Goal: Task Accomplishment & Management: Use online tool/utility

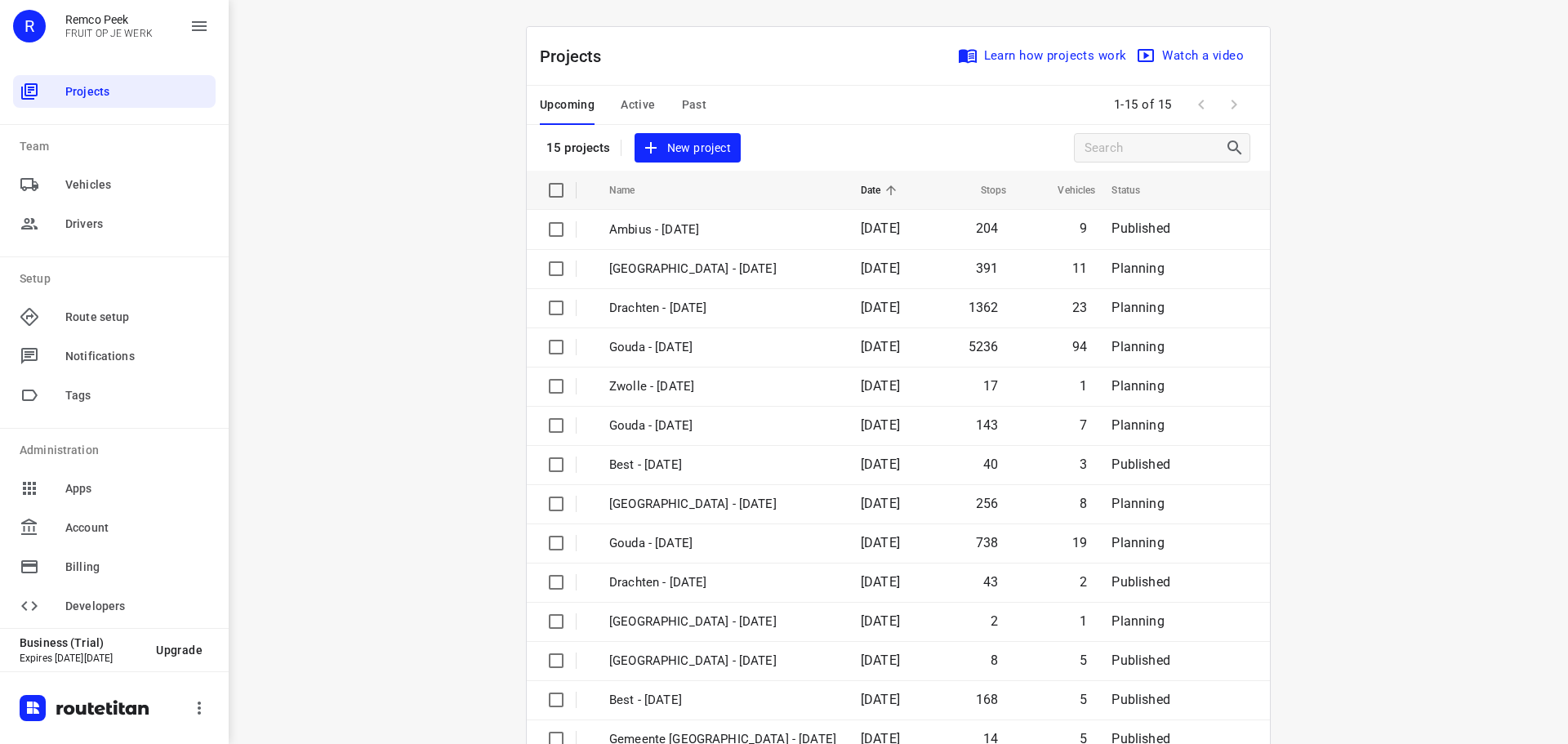
click at [623, 99] on span "Active" at bounding box center [637, 104] width 34 height 21
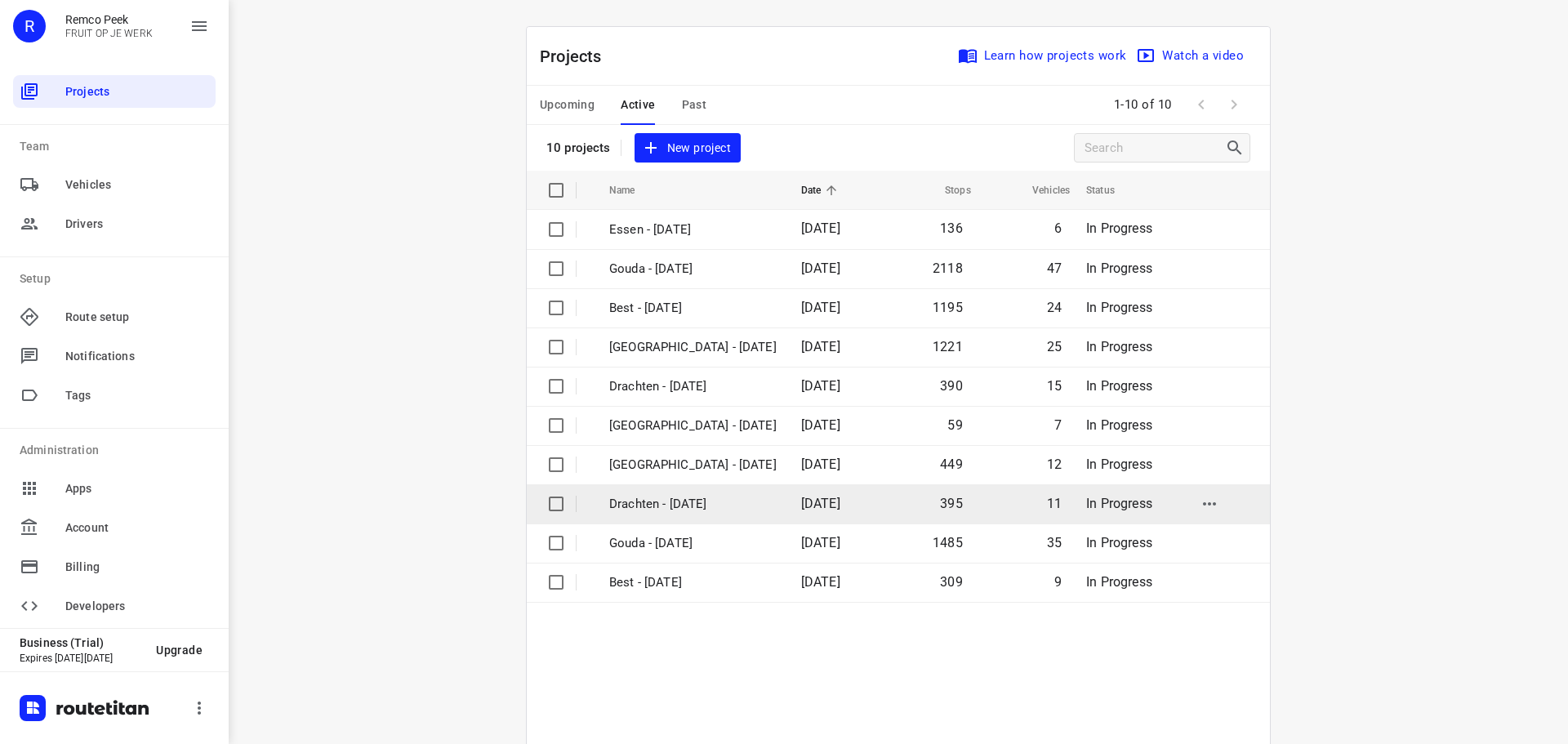
click at [644, 511] on p "Drachten - [DATE]" at bounding box center [693, 504] width 168 height 19
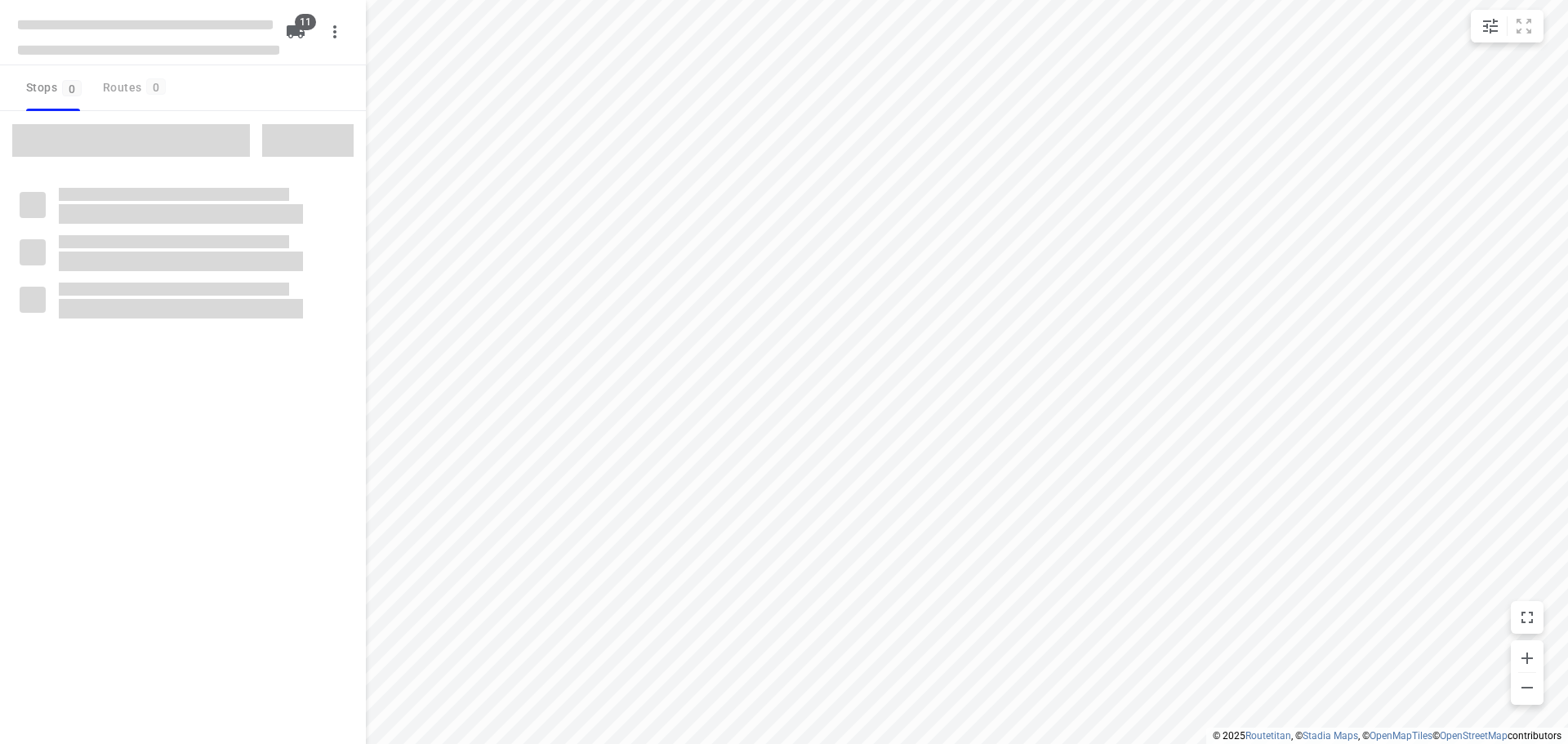
checkbox input "true"
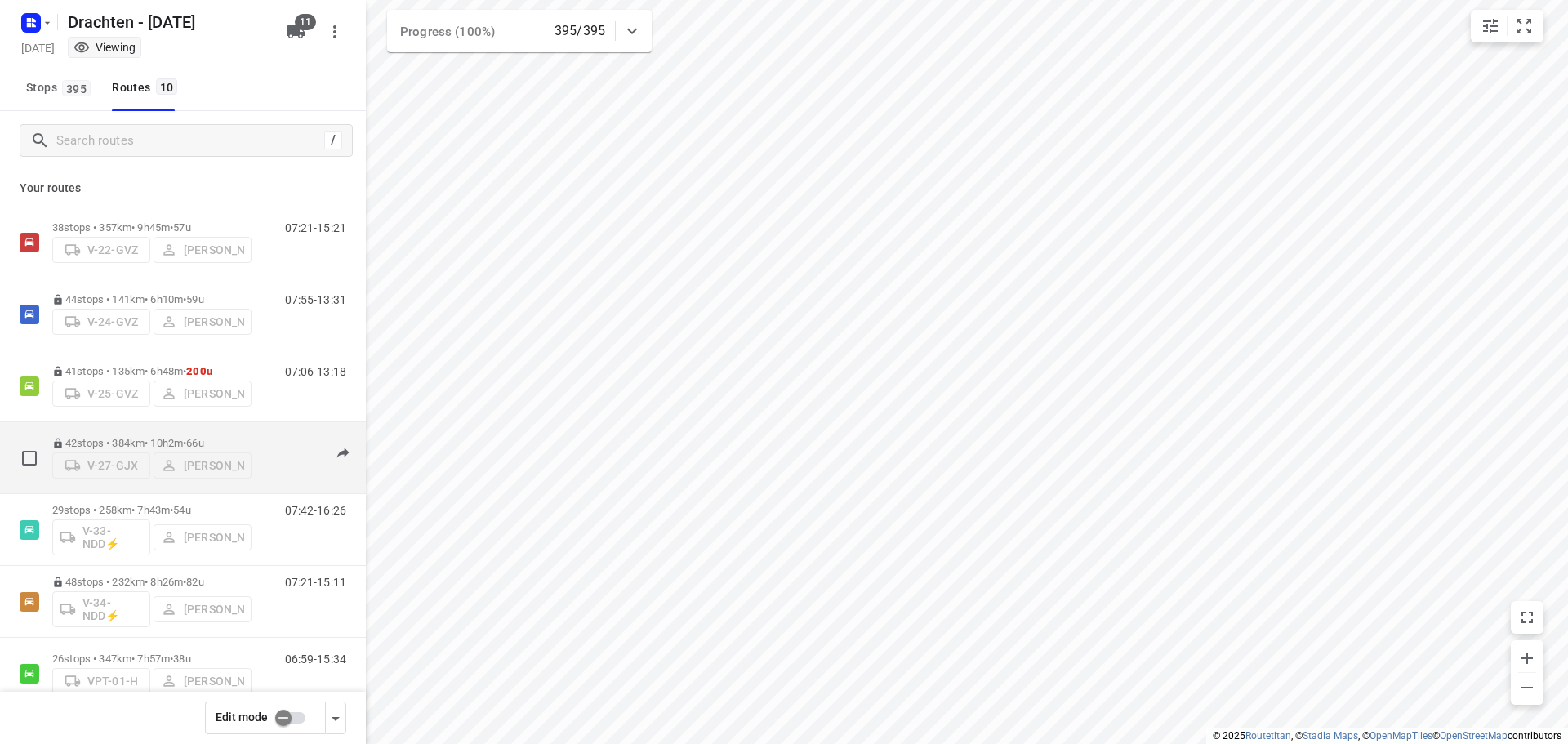
click at [135, 438] on p "42 stops • 384km • 10h2m • 66u" at bounding box center [152, 443] width 199 height 13
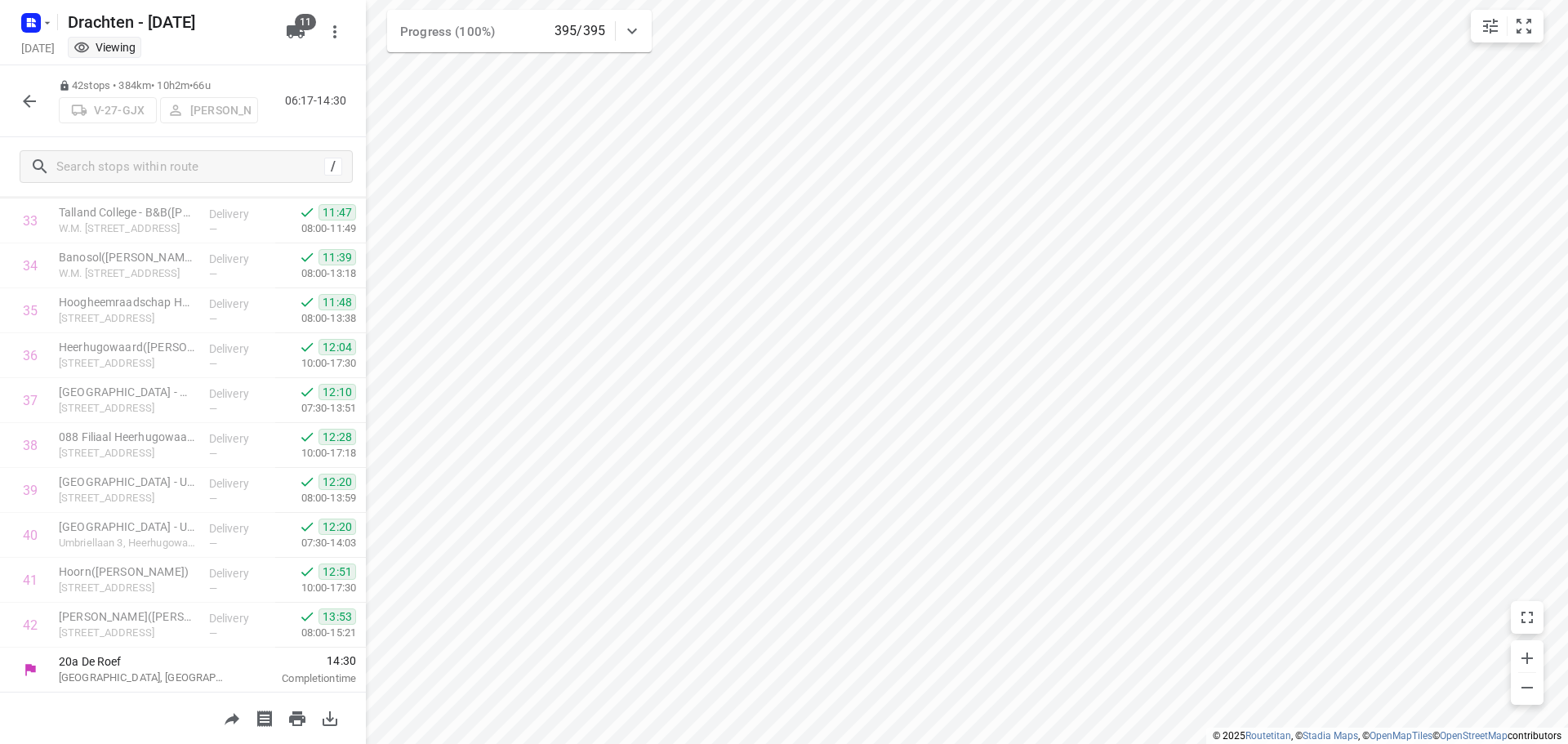
scroll to position [1518, 0]
click at [114, 165] on input "text" at bounding box center [188, 167] width 261 height 25
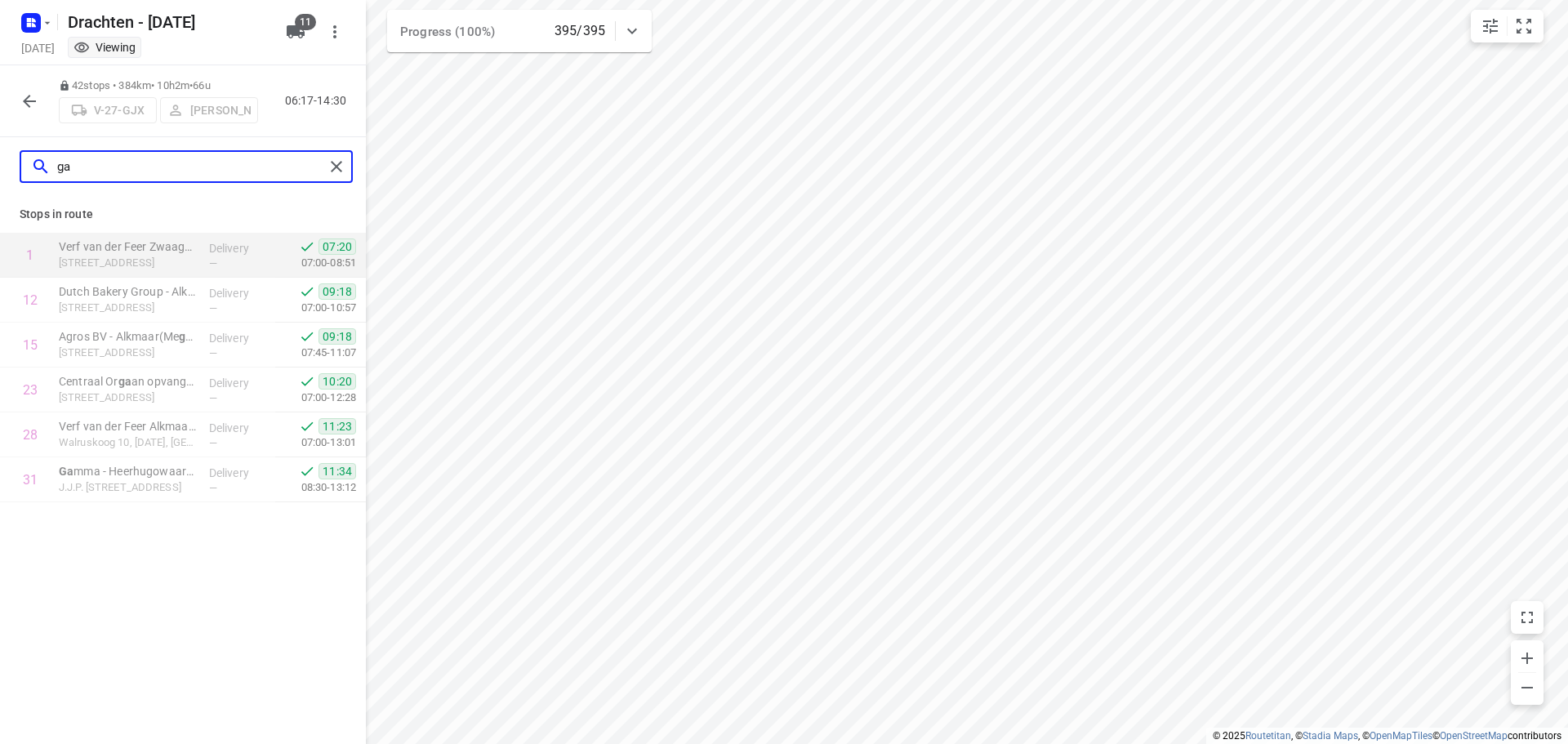
scroll to position [0, 0]
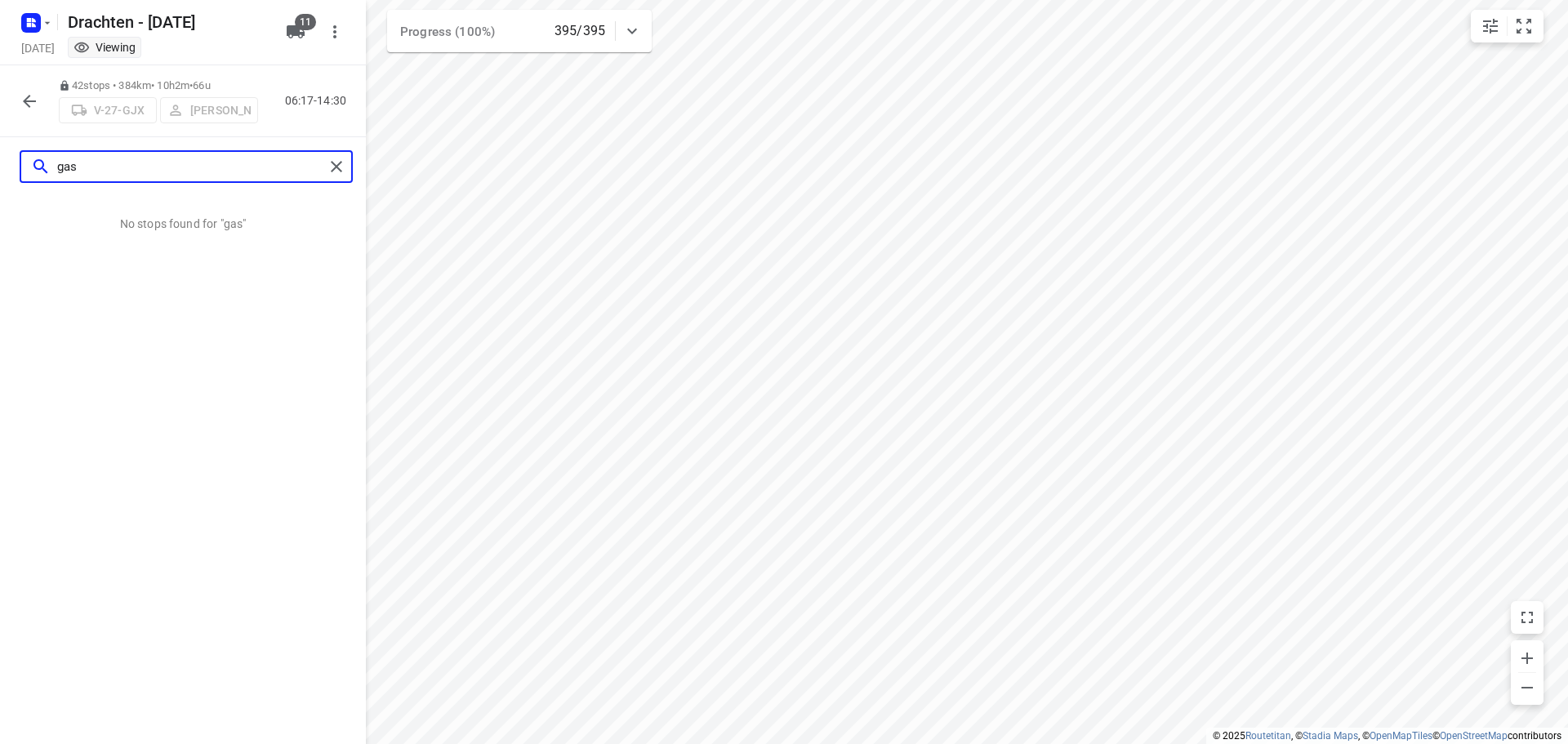
type input "gas"
click at [27, 109] on button "button" at bounding box center [28, 101] width 32 height 32
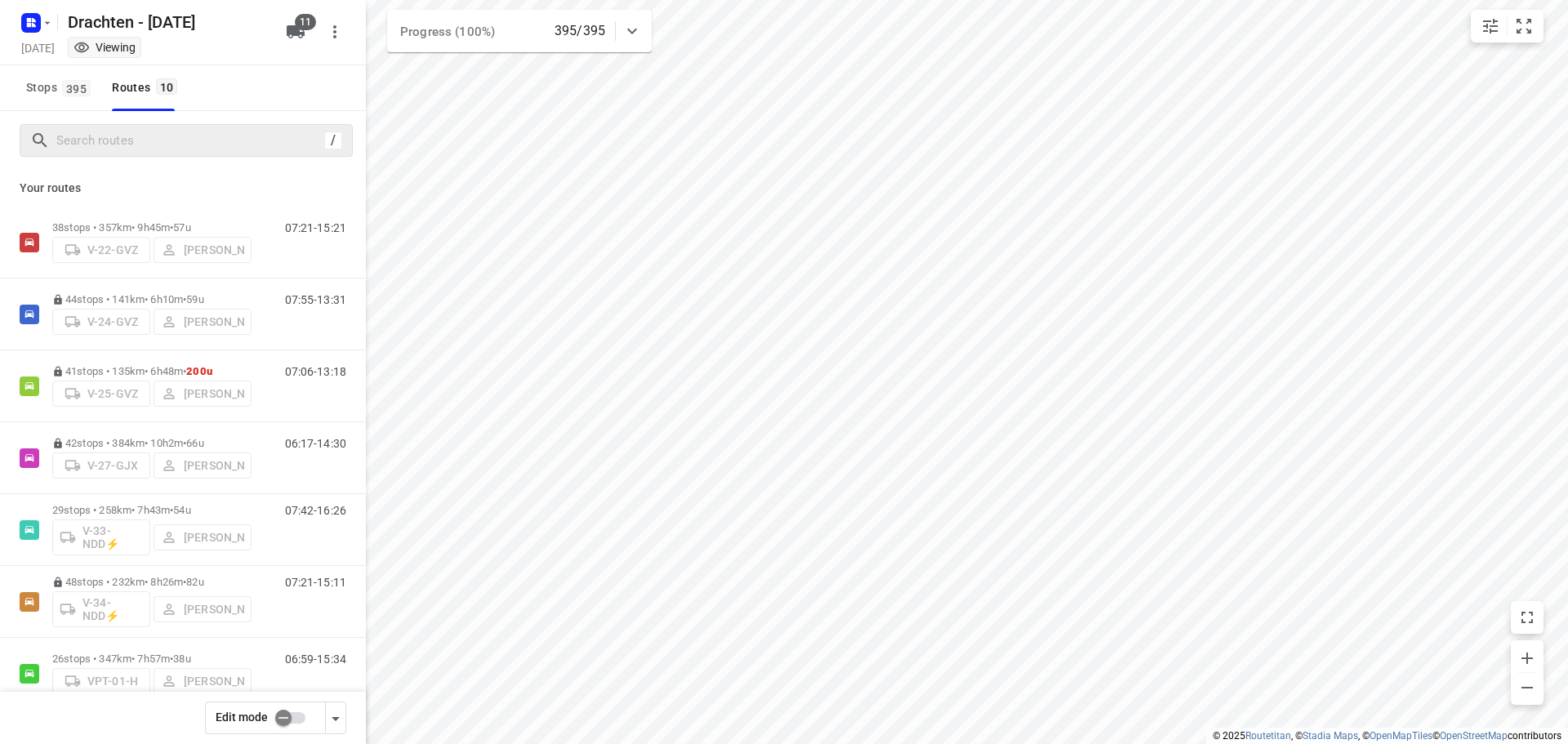
click at [148, 156] on div "/" at bounding box center [185, 140] width 333 height 32
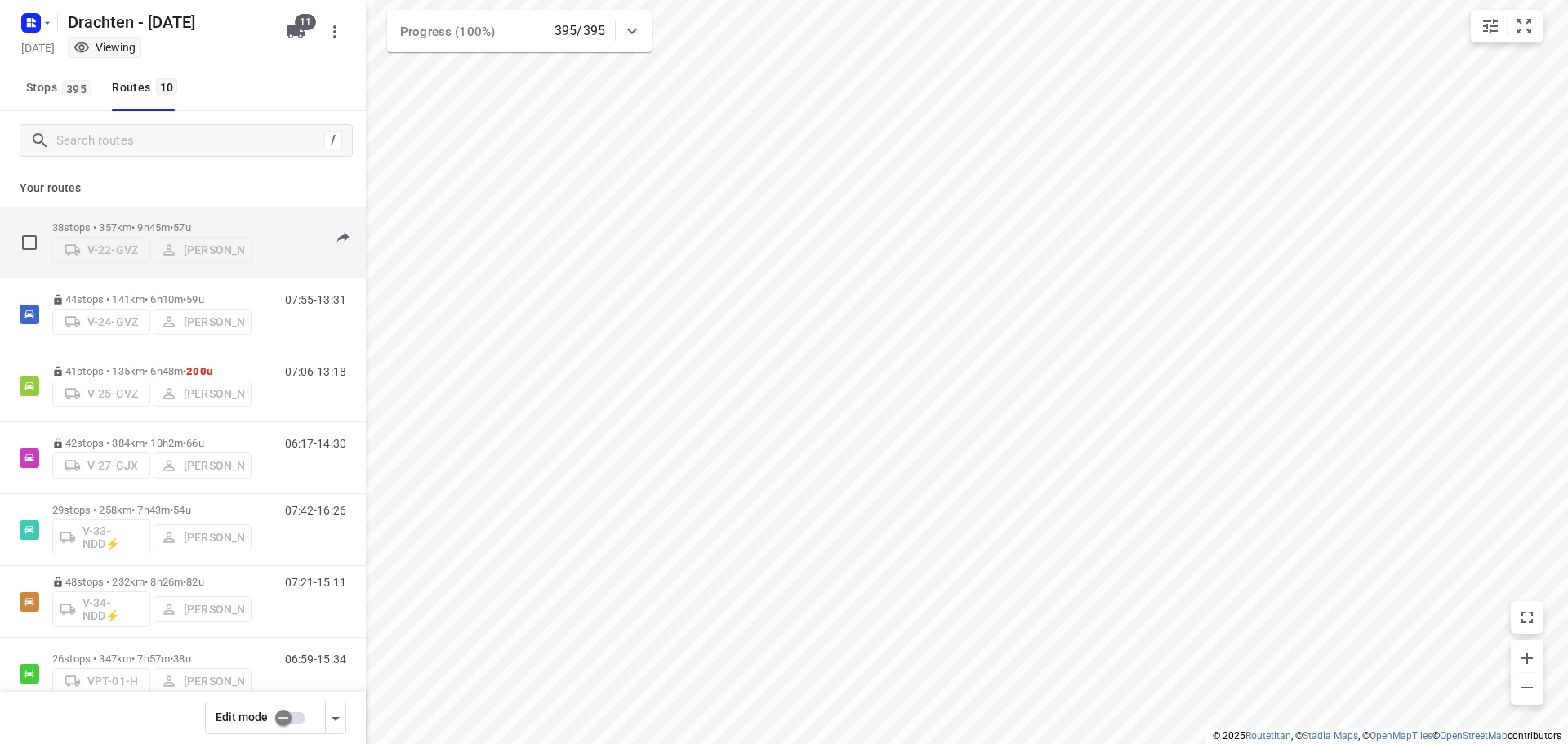
click at [190, 222] on span "57u" at bounding box center [181, 227] width 18 height 13
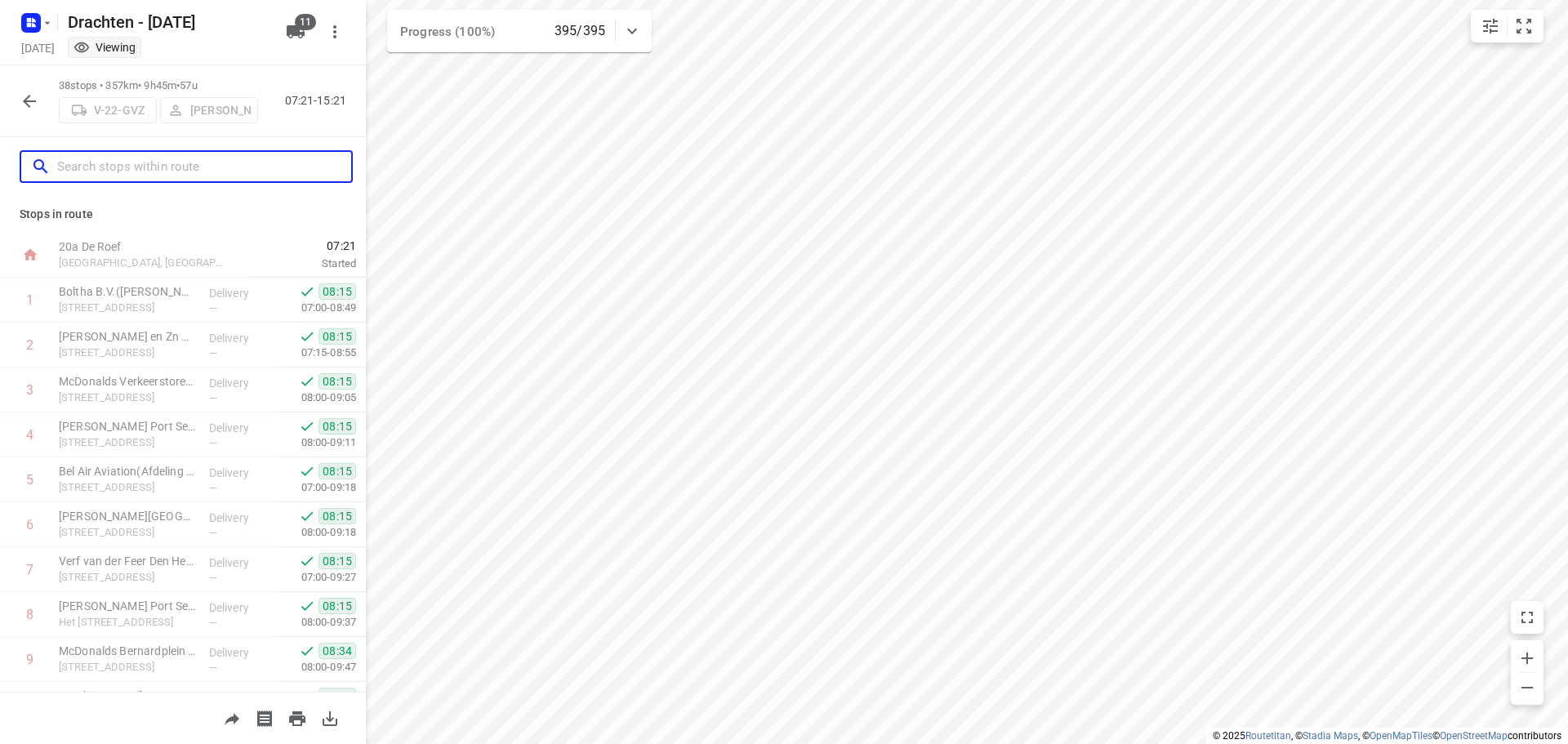
drag, startPoint x: 107, startPoint y: 152, endPoint x: 87, endPoint y: 151, distance: 20.0
click at [92, 146] on div at bounding box center [182, 167] width 366 height 59
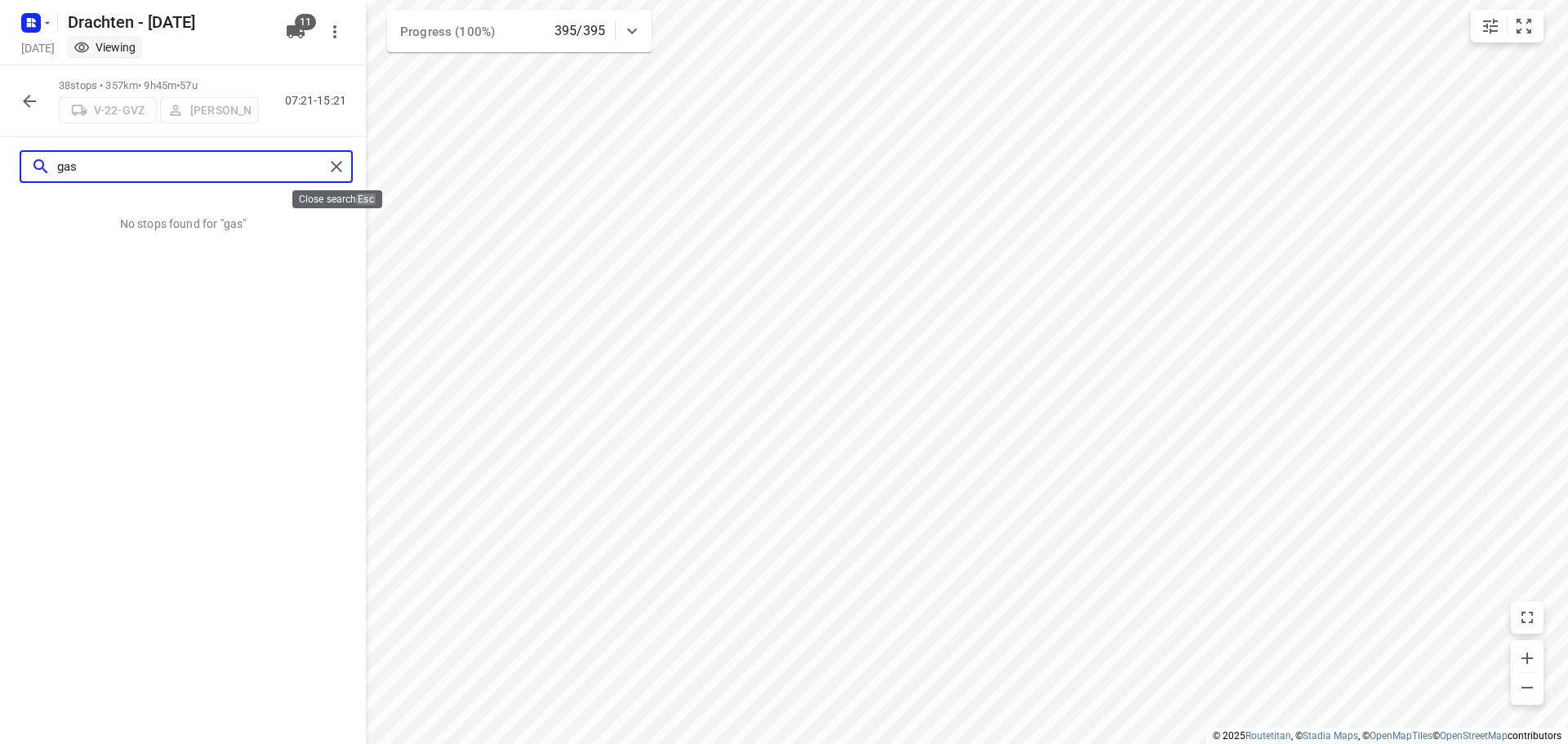
type input "gas"
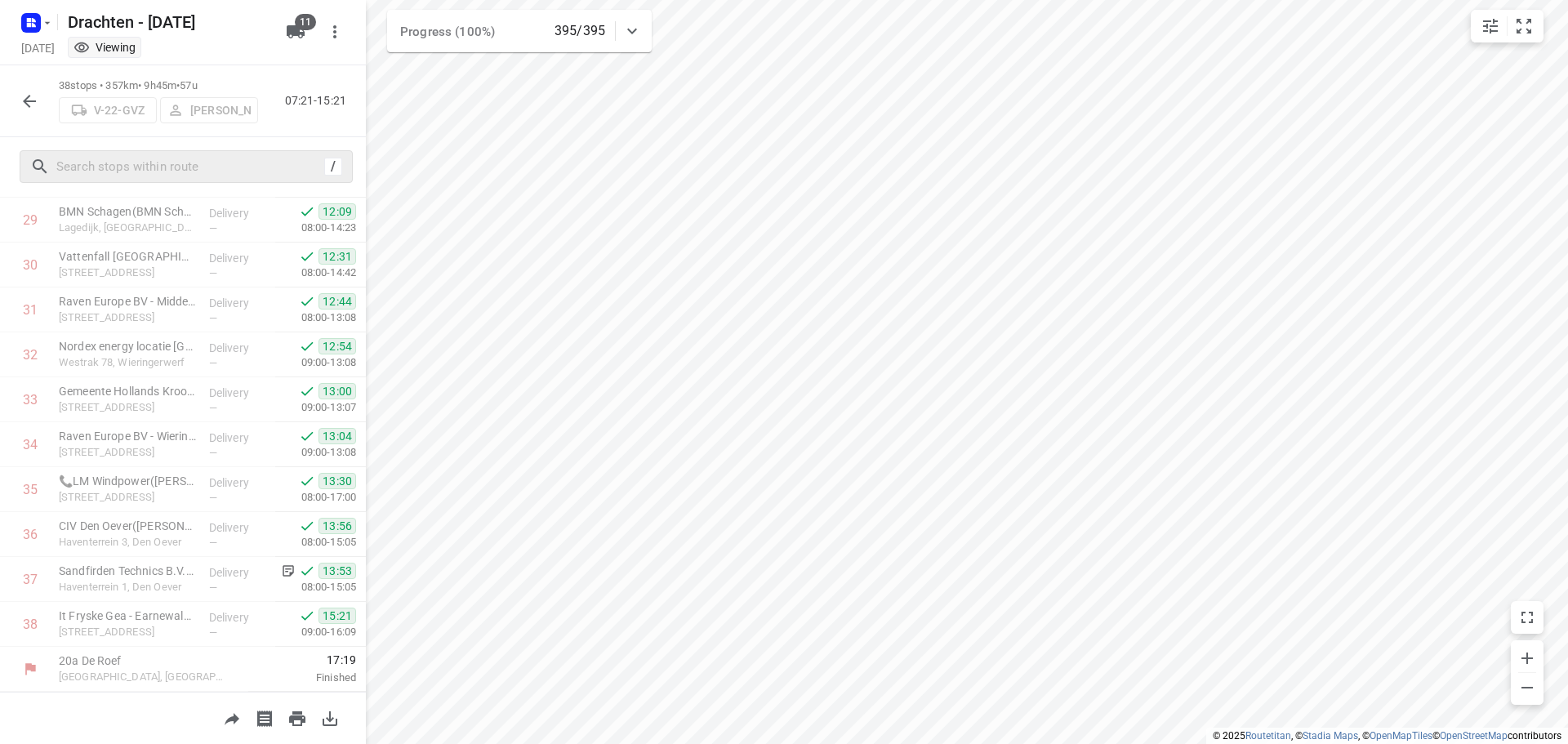
scroll to position [1339, 0]
click at [43, 110] on button "button" at bounding box center [28, 101] width 32 height 32
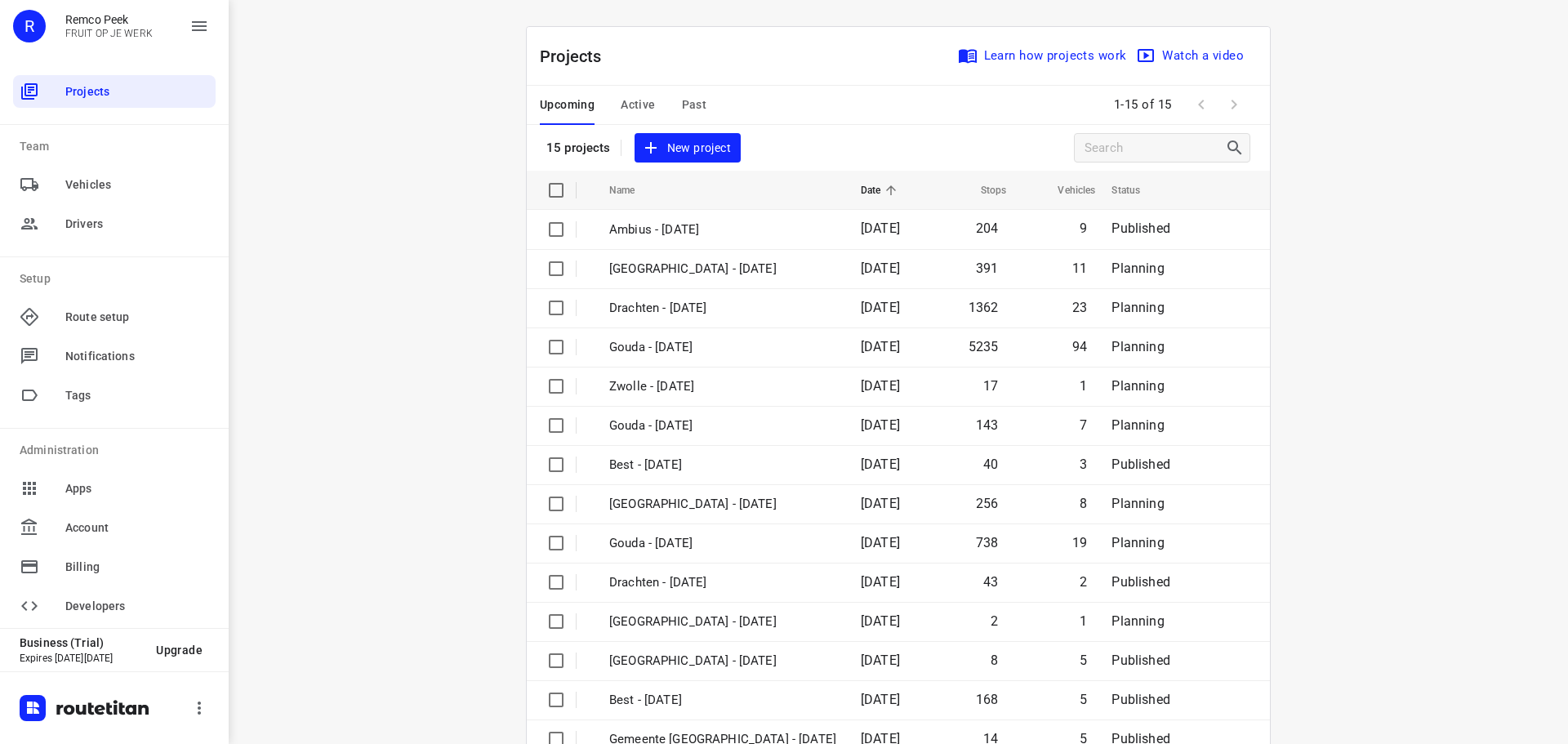
click at [623, 110] on span "Active" at bounding box center [637, 104] width 34 height 21
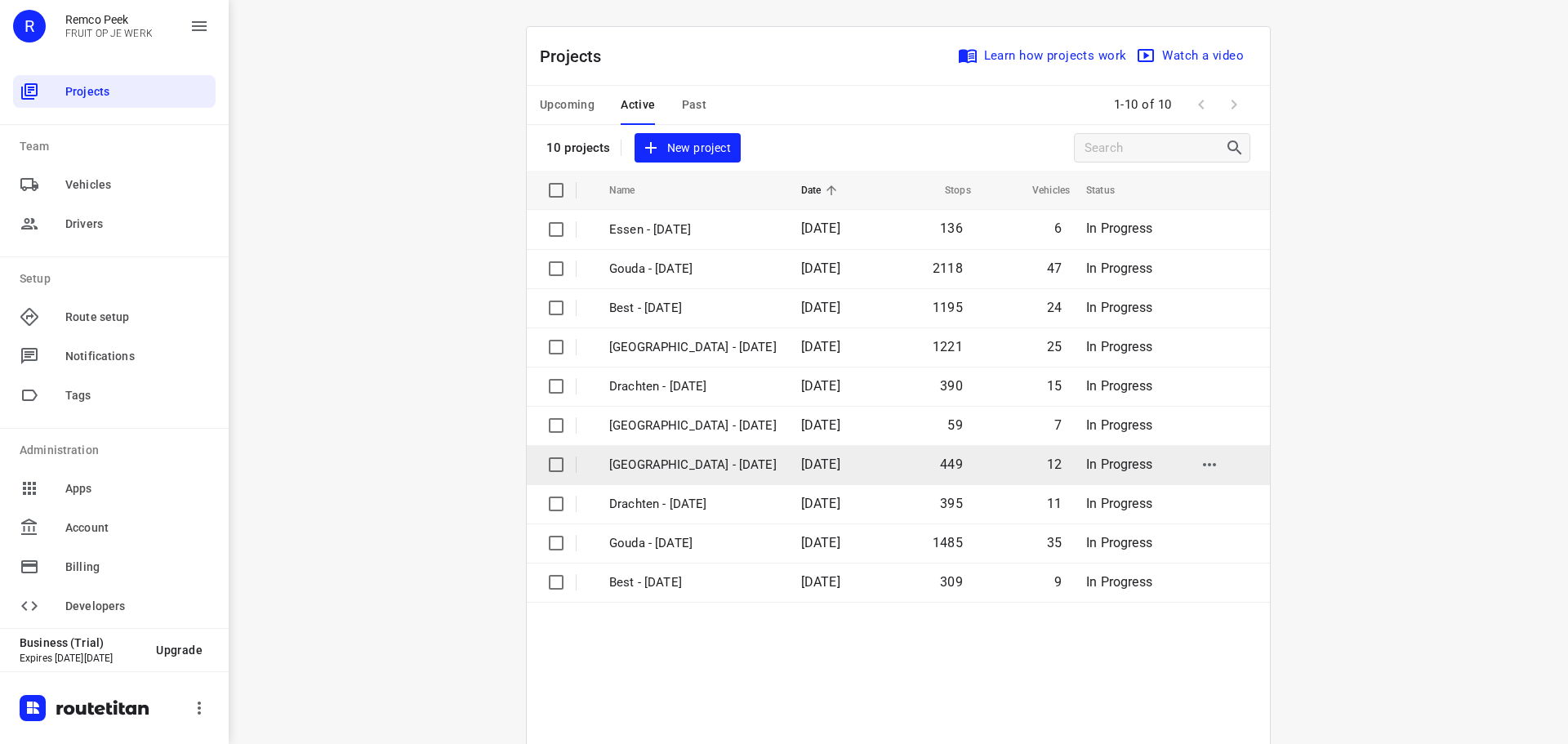
click at [693, 458] on p "[GEOGRAPHIC_DATA] - [DATE]" at bounding box center [693, 465] width 168 height 19
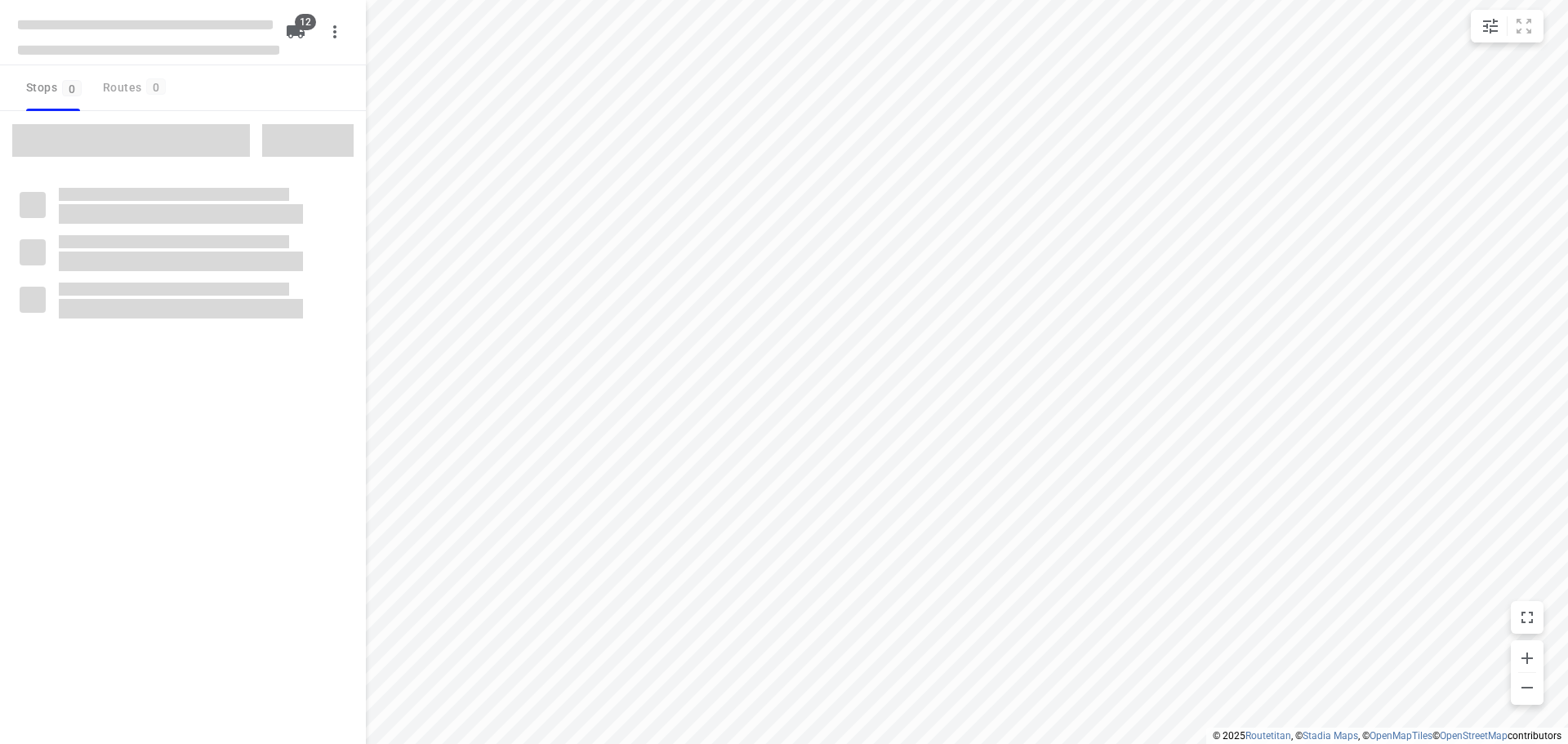
checkbox input "true"
